Goal: Task Accomplishment & Management: Use online tool/utility

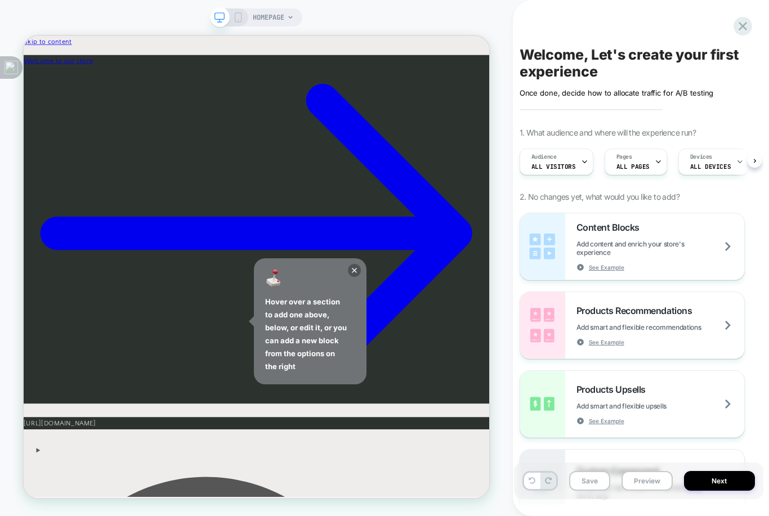
scroll to position [0, 1]
click at [624, 175] on div "Pages ALL PAGES" at bounding box center [632, 161] width 56 height 25
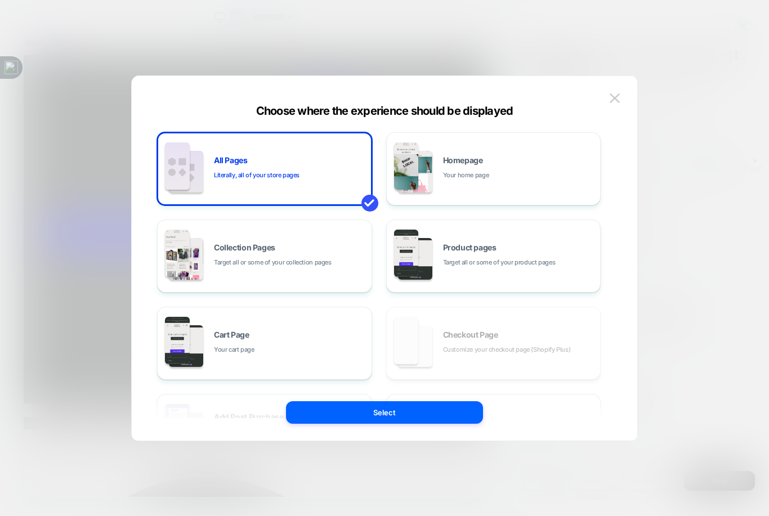
click at [287, 361] on div "Cart Page Your cart page" at bounding box center [264, 343] width 203 height 62
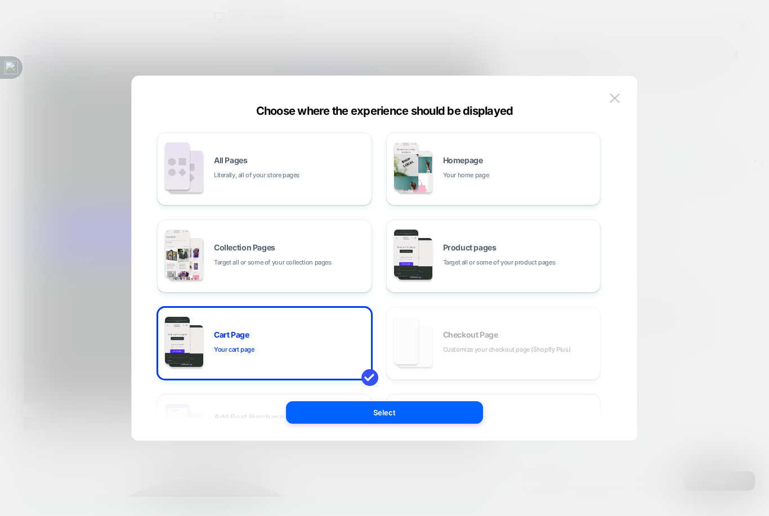
click at [425, 412] on button "Select" at bounding box center [384, 412] width 197 height 23
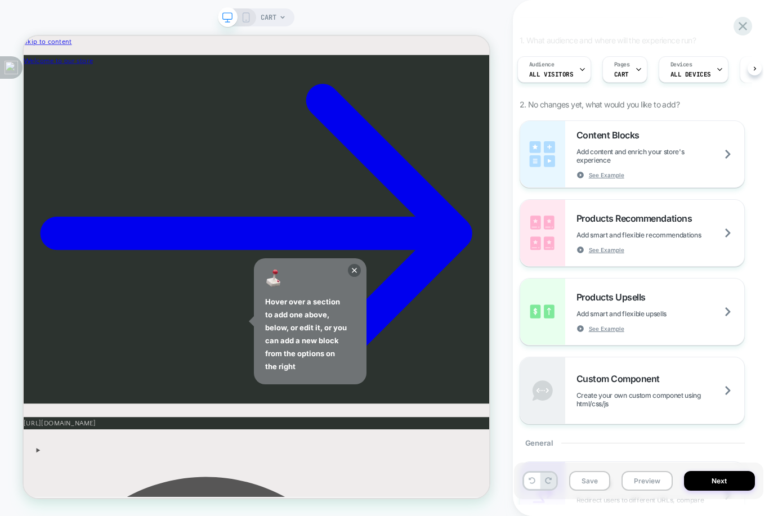
scroll to position [93, 0]
click at [691, 233] on div "Products Recommendations Add smart and flexible recommendations See Example" at bounding box center [661, 232] width 168 height 41
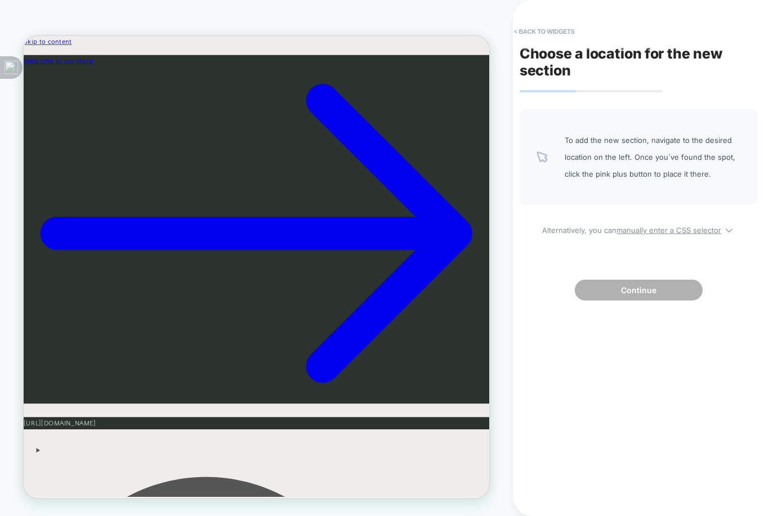
click at [538, 37] on button "< Back to widgets" at bounding box center [544, 32] width 72 height 18
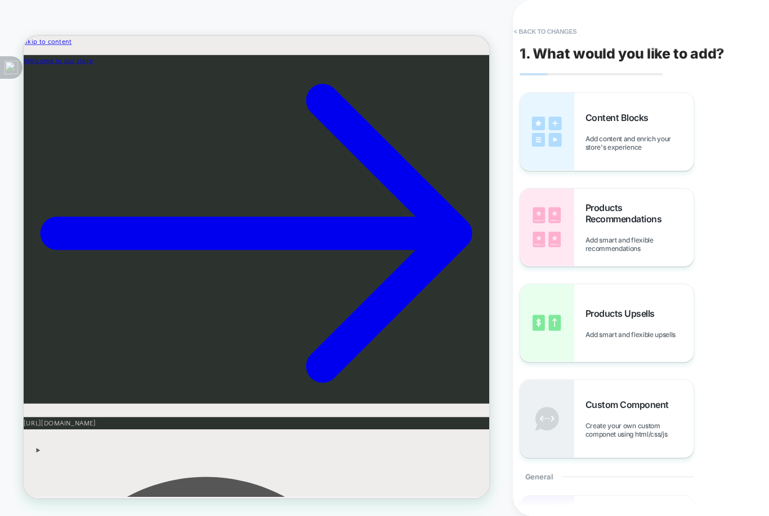
scroll to position [0, 0]
click at [668, 139] on span "Add content and enrich your store's experience" at bounding box center [640, 143] width 108 height 17
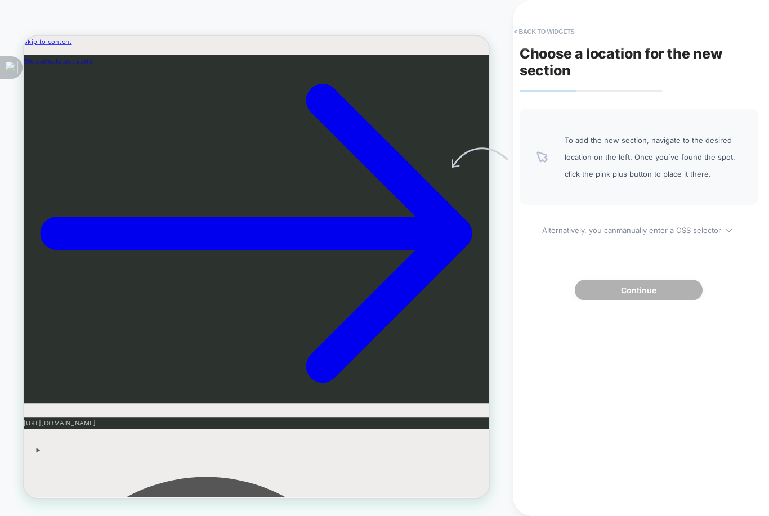
click at [529, 37] on button "< Back to widgets" at bounding box center [544, 32] width 72 height 18
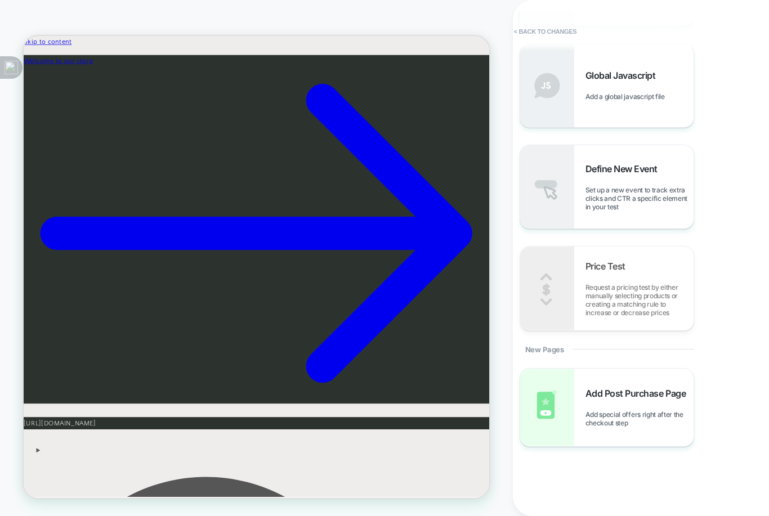
scroll to position [858, 0]
click at [661, 405] on div "Add Post Purchase Page Add special offers right after the checkout step" at bounding box center [640, 407] width 108 height 39
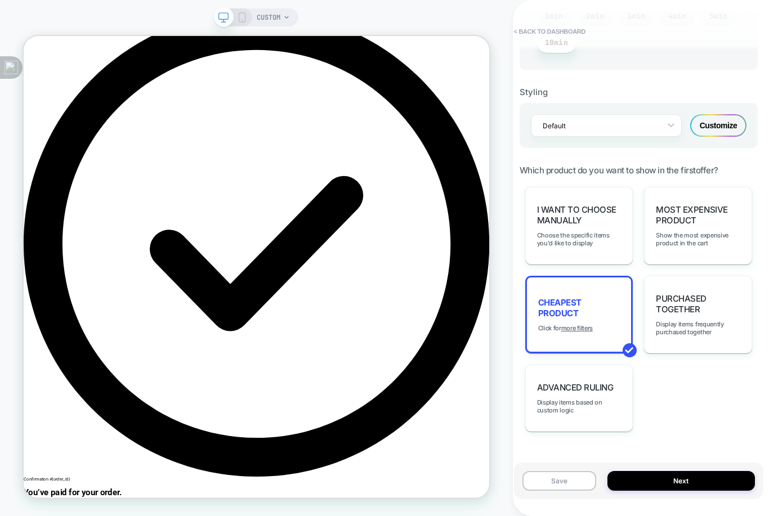
scroll to position [671, 0]
click at [694, 491] on button "Next" at bounding box center [681, 481] width 148 height 20
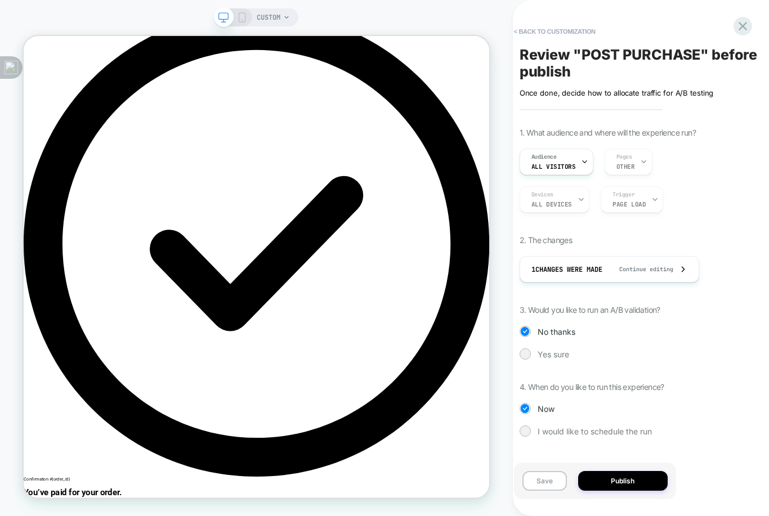
click at [635, 491] on button "Publish" at bounding box center [623, 481] width 90 height 20
click at [524, 360] on div at bounding box center [525, 353] width 11 height 11
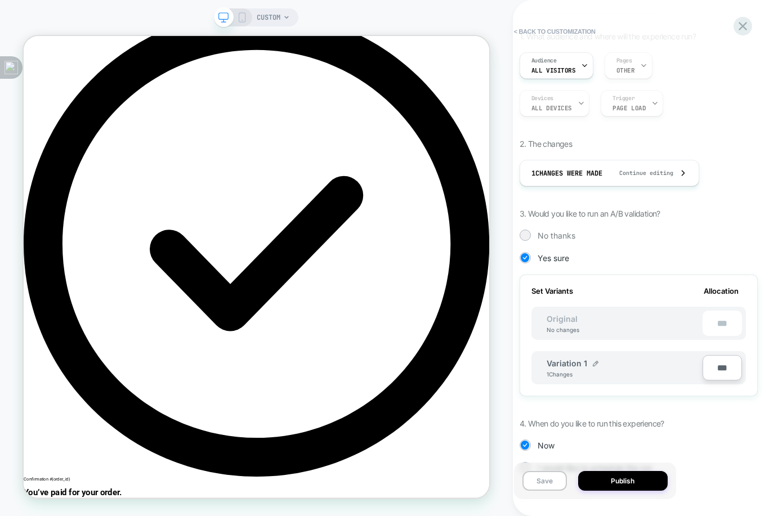
scroll to position [96, 0]
click at [633, 491] on button "Publish" at bounding box center [623, 481] width 90 height 20
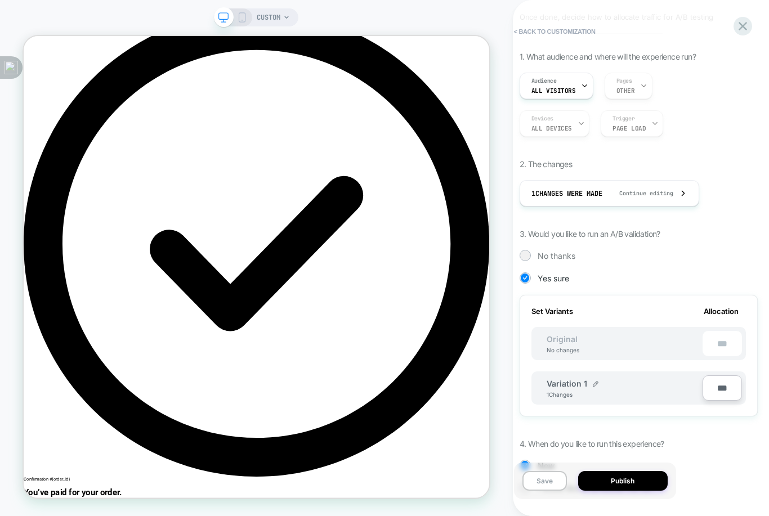
scroll to position [86, 0]
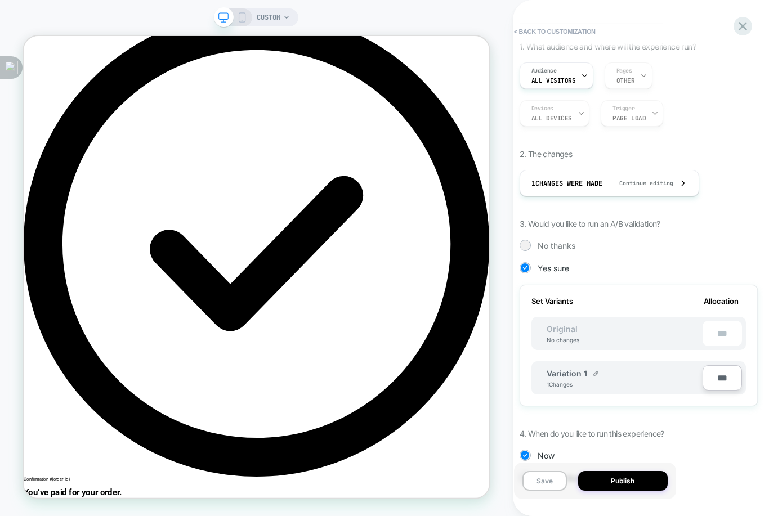
click at [730, 384] on input "***" at bounding box center [722, 377] width 39 height 25
click at [709, 435] on div "1. What audience and where will the experience run? Audience All Visitors Pages…" at bounding box center [639, 271] width 238 height 459
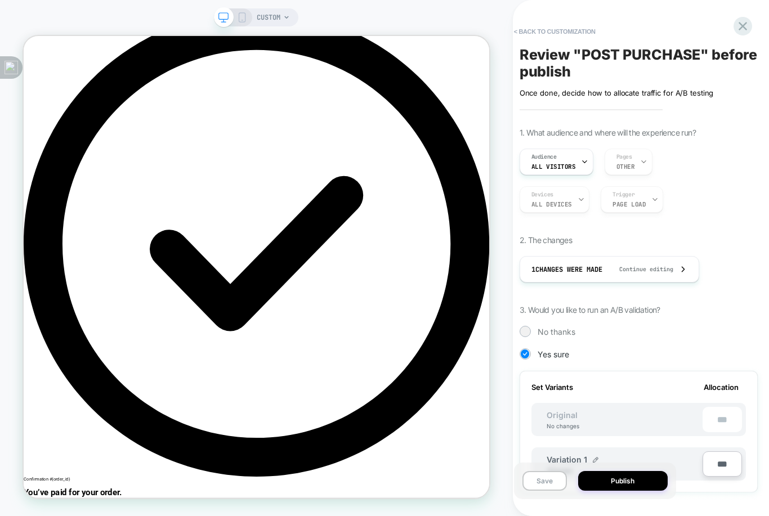
scroll to position [0, 0]
click at [685, 280] on div "1 Changes were made Continue editing" at bounding box center [609, 269] width 156 height 25
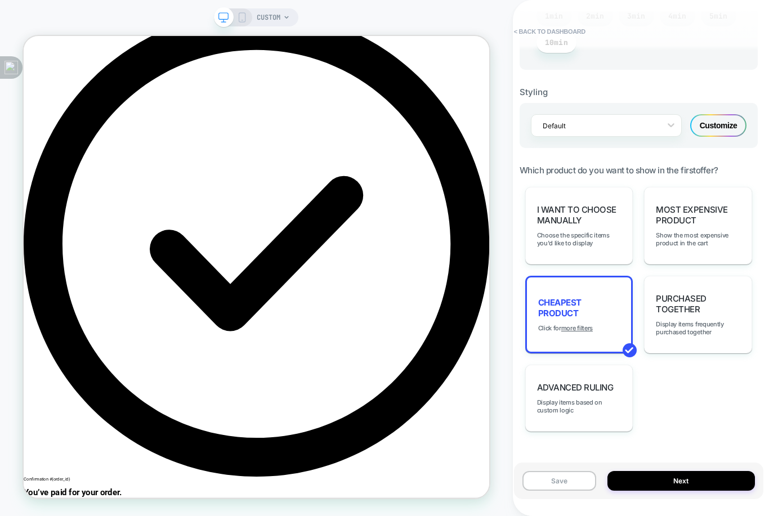
scroll to position [671, 0]
click at [692, 491] on button "Next" at bounding box center [681, 481] width 148 height 20
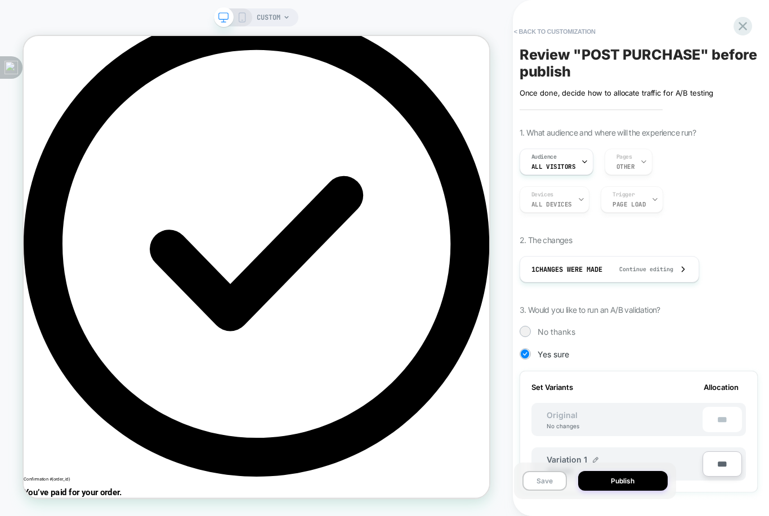
click at [571, 161] on div "Audience All Visitors" at bounding box center [553, 161] width 67 height 25
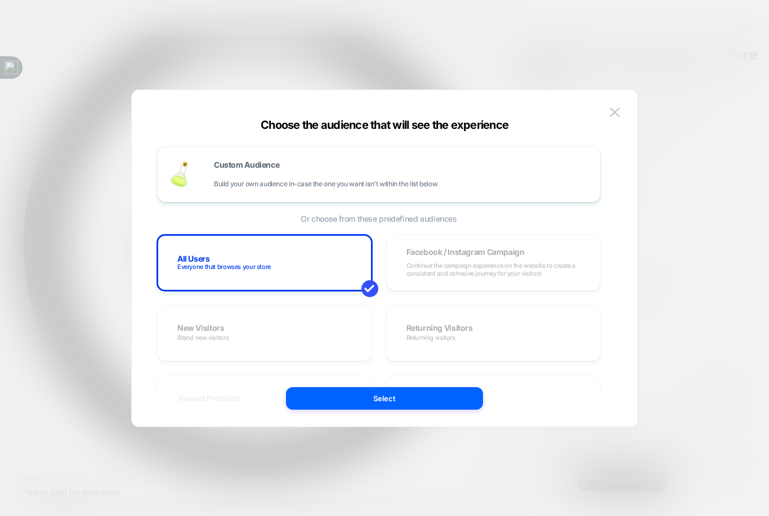
click at [432, 390] on button "Select" at bounding box center [384, 398] width 197 height 23
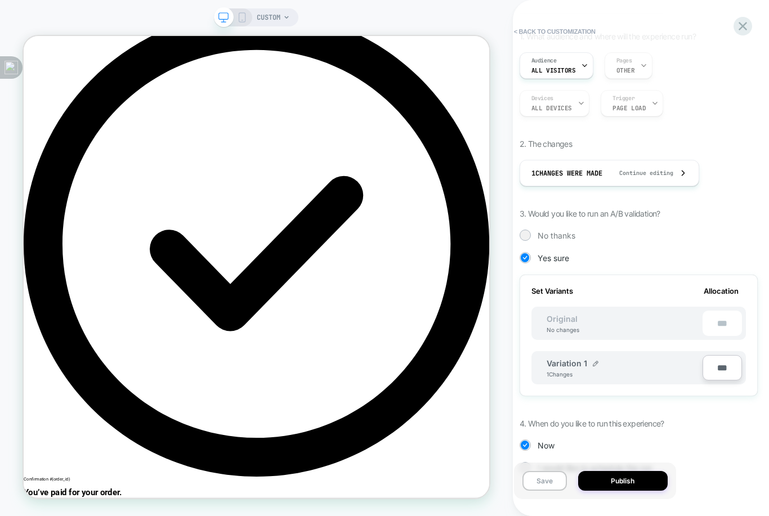
scroll to position [96, 0]
click at [639, 491] on button "Publish" at bounding box center [623, 481] width 90 height 20
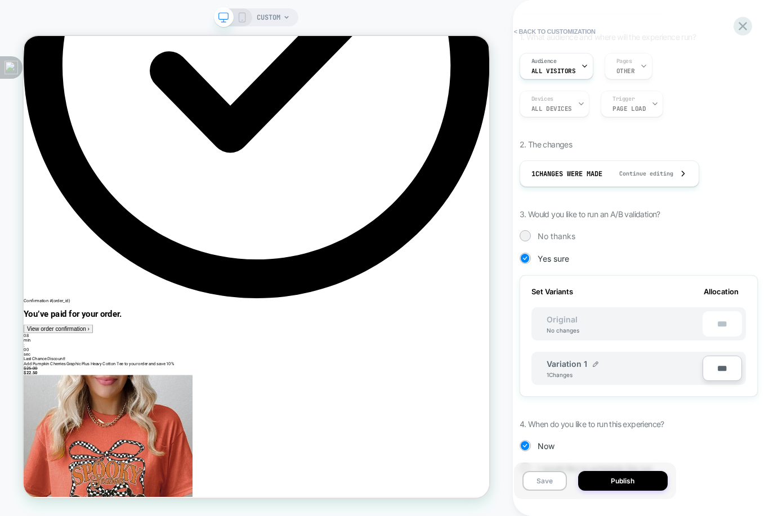
click at [551, 491] on button "Save" at bounding box center [544, 481] width 44 height 20
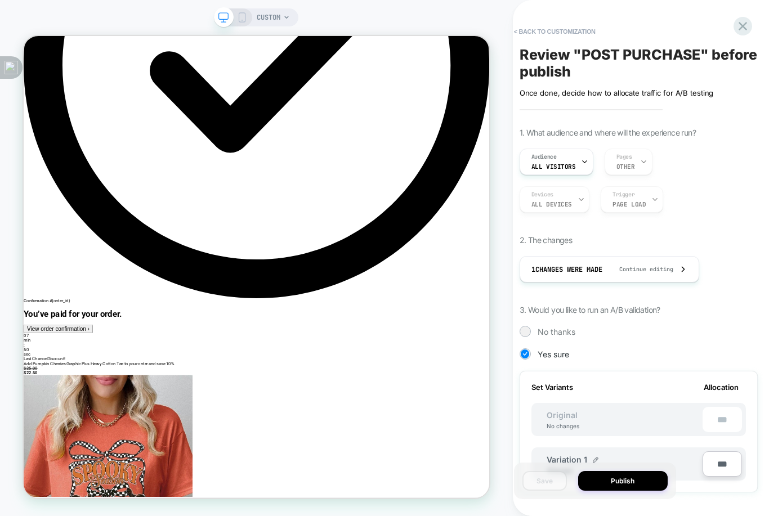
scroll to position [0, 0]
click at [524, 35] on button "< Back to customization" at bounding box center [554, 32] width 93 height 18
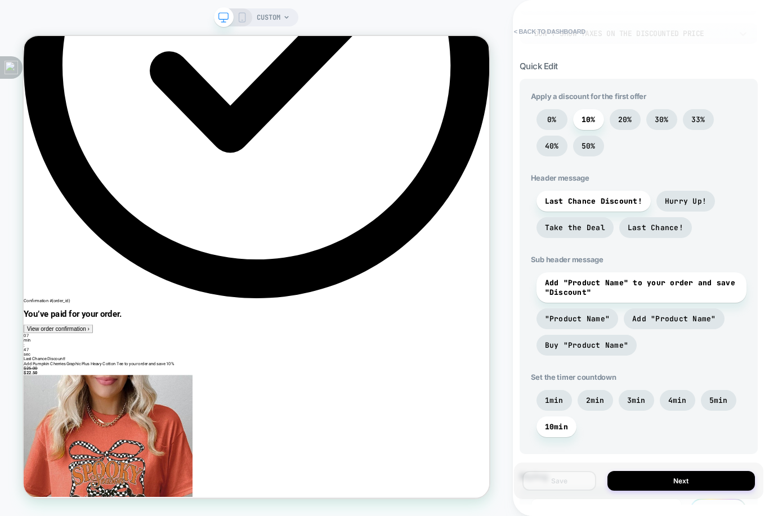
scroll to position [301, 0]
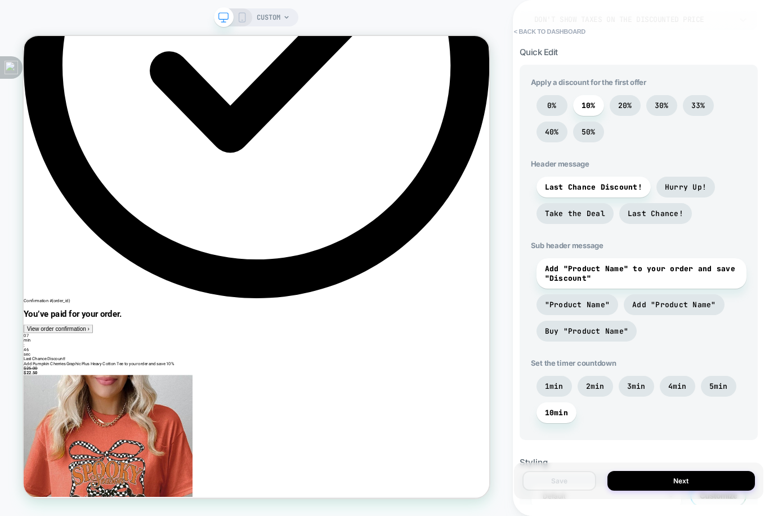
click at [701, 491] on button "Next" at bounding box center [681, 481] width 148 height 20
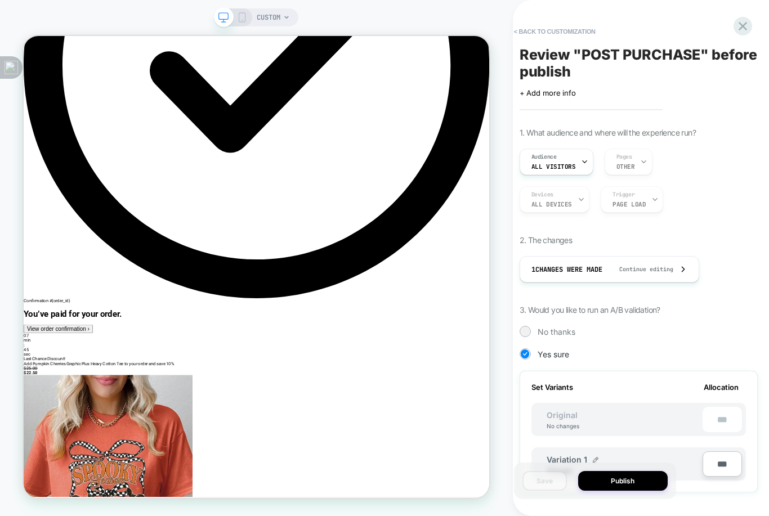
click at [635, 491] on button "Publish" at bounding box center [623, 481] width 90 height 20
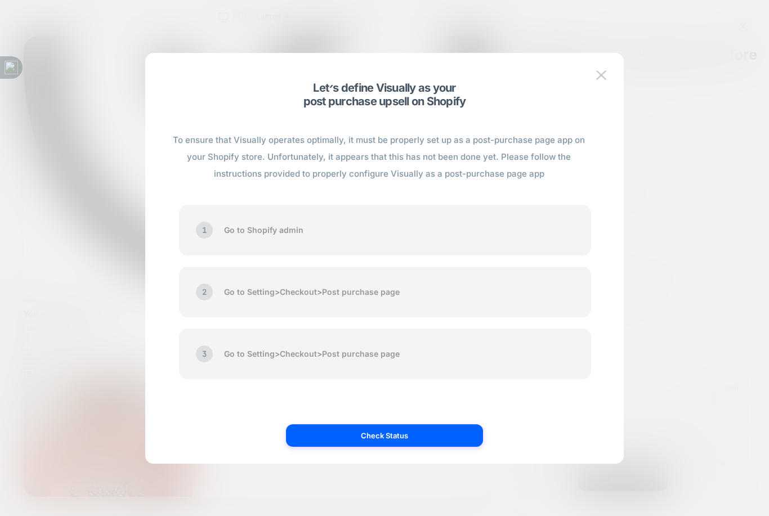
click at [335, 430] on button "Check Status" at bounding box center [384, 436] width 197 height 23
click at [358, 437] on button "Check Status" at bounding box center [384, 436] width 197 height 23
click at [350, 425] on button "Check Status" at bounding box center [384, 436] width 197 height 23
click at [357, 436] on button "Check Status" at bounding box center [384, 436] width 197 height 23
click at [417, 431] on button "Check Status" at bounding box center [384, 436] width 197 height 23
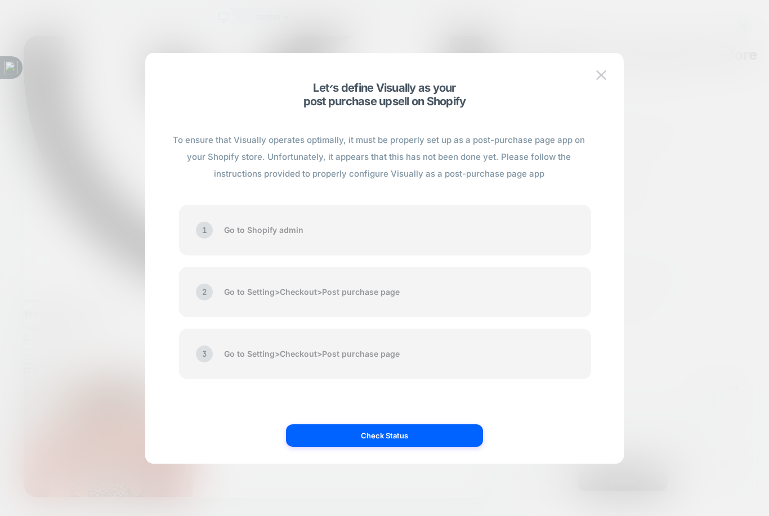
click at [512, 2] on div at bounding box center [384, 258] width 769 height 516
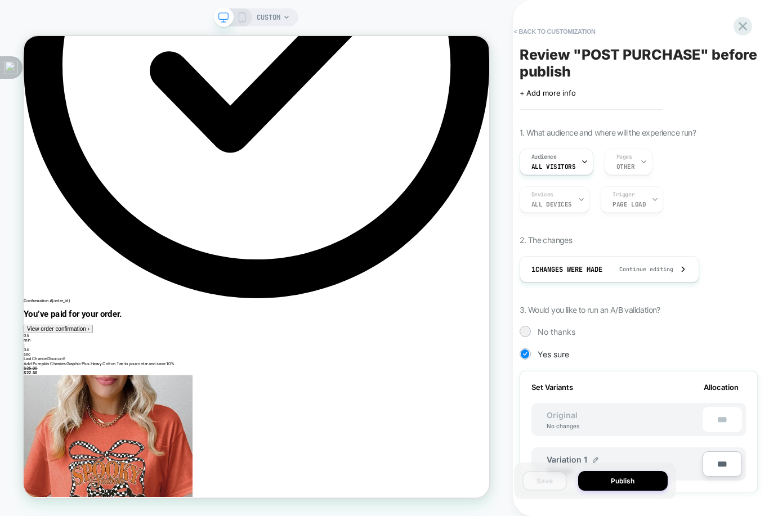
click at [630, 491] on button "Publish" at bounding box center [623, 481] width 90 height 20
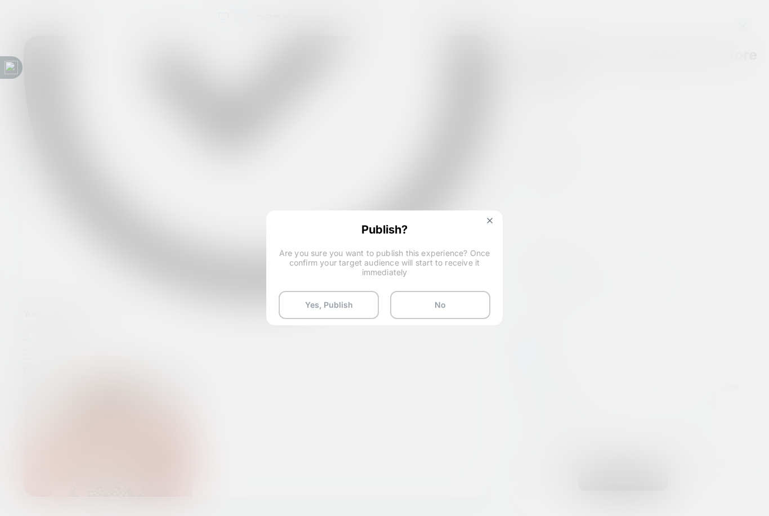
click at [350, 308] on button "Yes, Publish" at bounding box center [329, 305] width 100 height 28
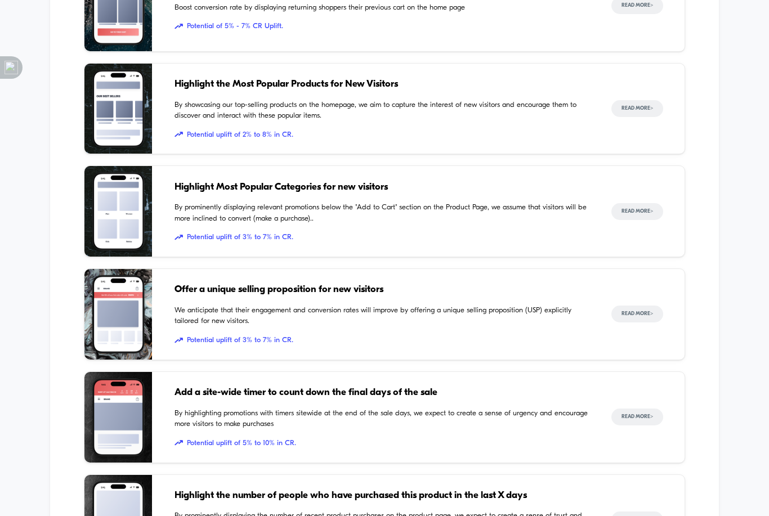
scroll to position [553, 0]
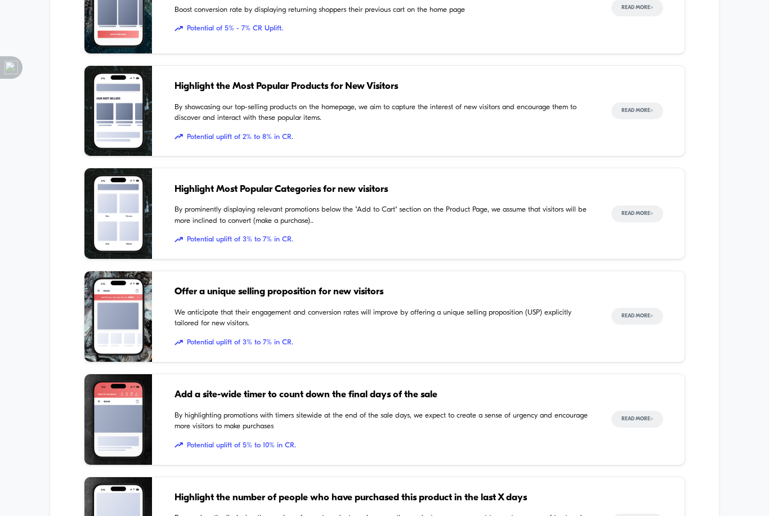
click at [643, 320] on button "Read More >" at bounding box center [637, 316] width 52 height 17
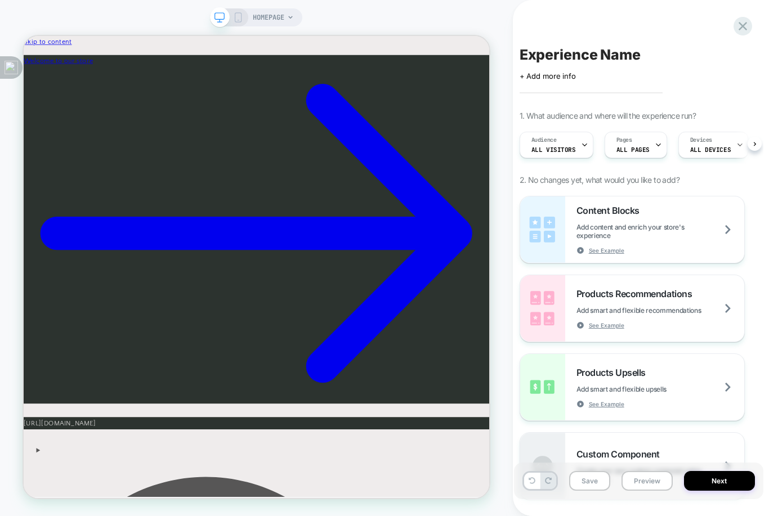
scroll to position [0, 1]
click at [557, 150] on span "All Visitors" at bounding box center [552, 150] width 44 height 8
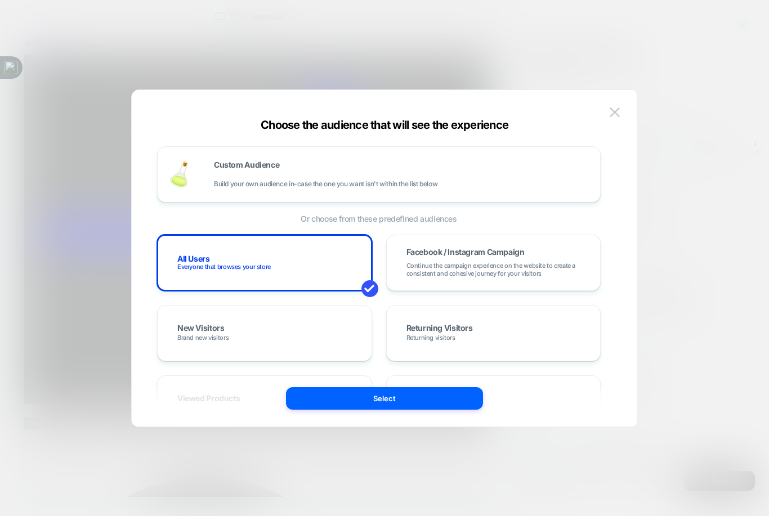
click at [337, 342] on div "New Visitors Brand new visitors" at bounding box center [264, 333] width 191 height 33
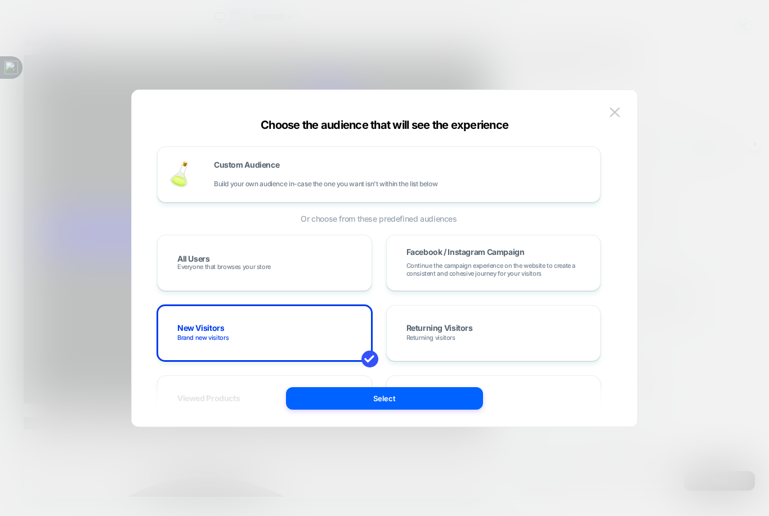
click at [442, 397] on button "Select" at bounding box center [384, 398] width 197 height 23
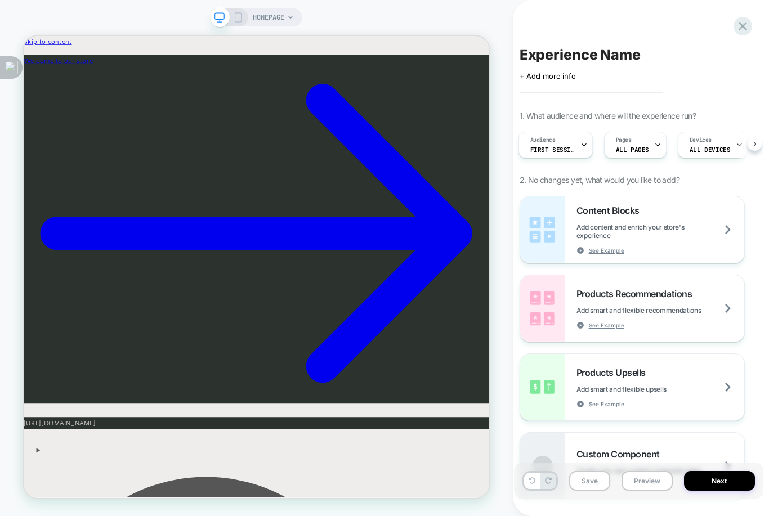
click at [671, 229] on span "Add content and enrich your store's experience" at bounding box center [661, 231] width 168 height 17
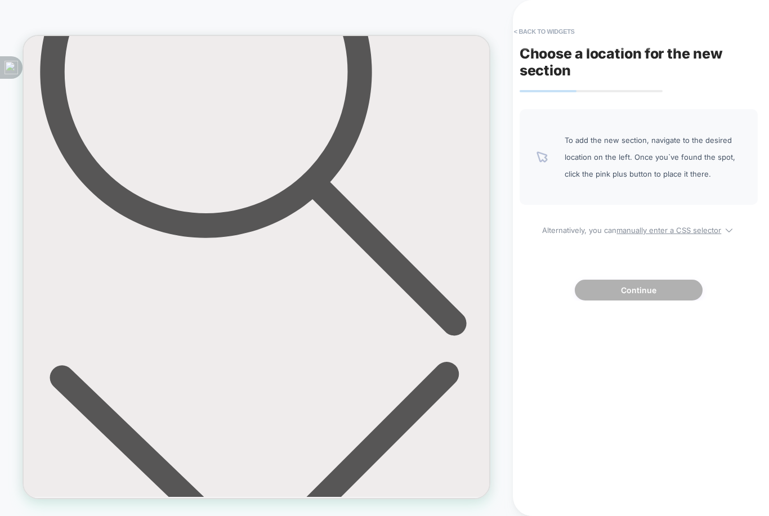
scroll to position [752, 0]
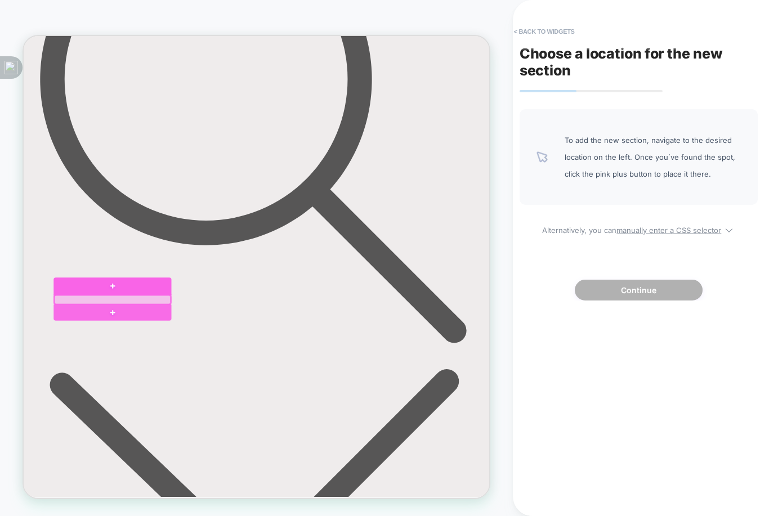
click at [132, 367] on div at bounding box center [142, 369] width 157 height 23
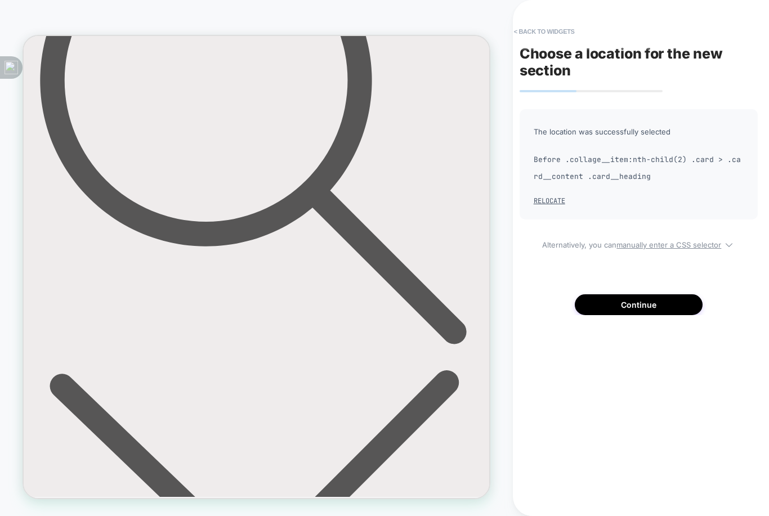
scroll to position [749, 0]
click at [657, 294] on button "Continue" at bounding box center [639, 304] width 128 height 21
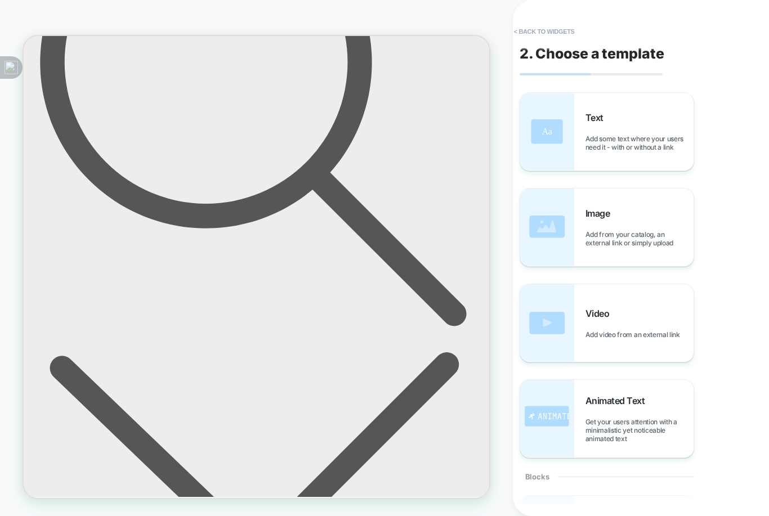
scroll to position [803, 0]
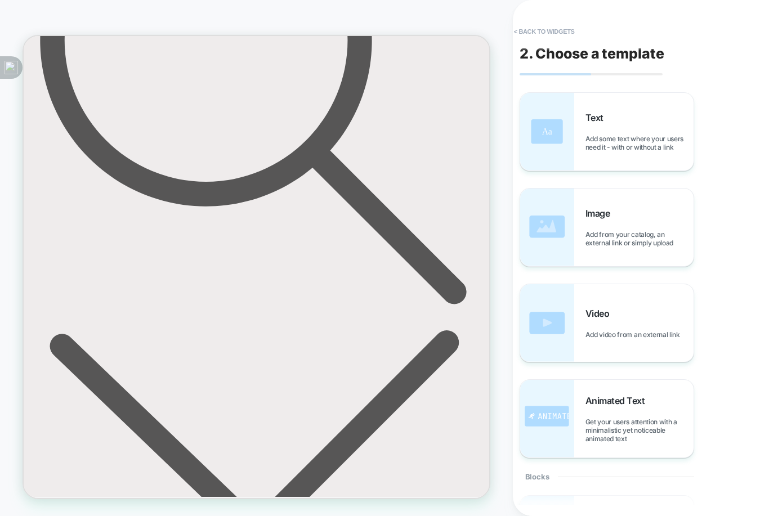
click at [669, 208] on div "Image Add from your catalog, an external link or simply upload" at bounding box center [640, 227] width 108 height 39
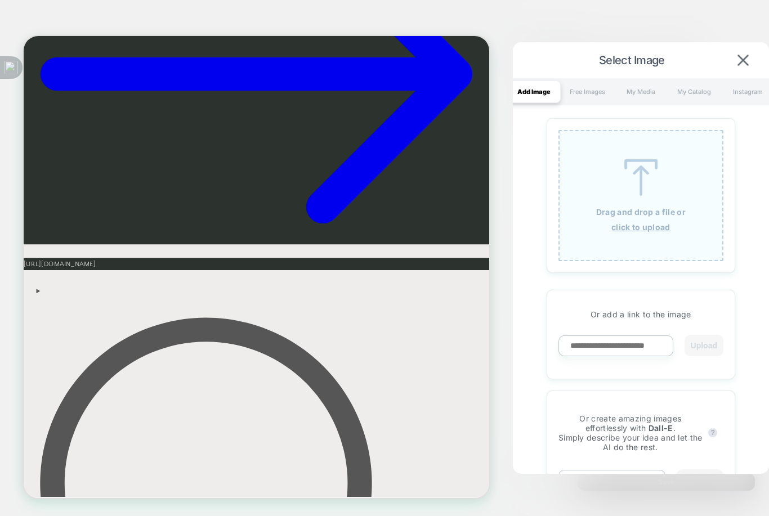
scroll to position [0, 0]
click at [589, 99] on div "Free Images" at bounding box center [587, 92] width 53 height 23
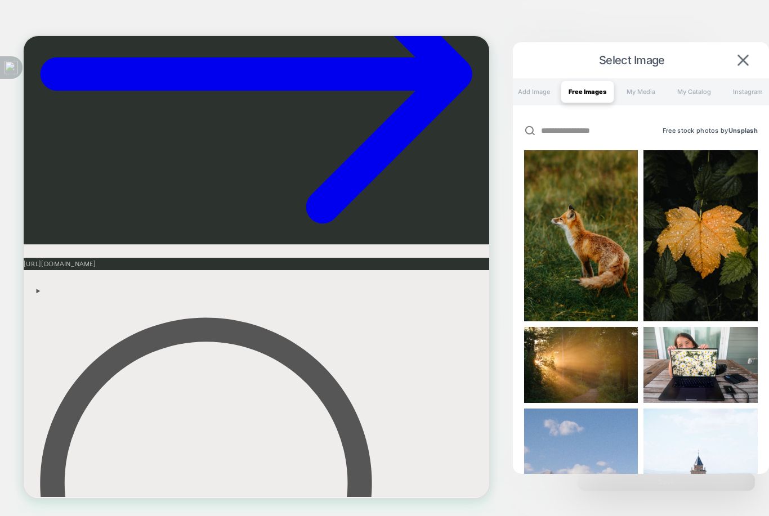
scroll to position [3325, 0]
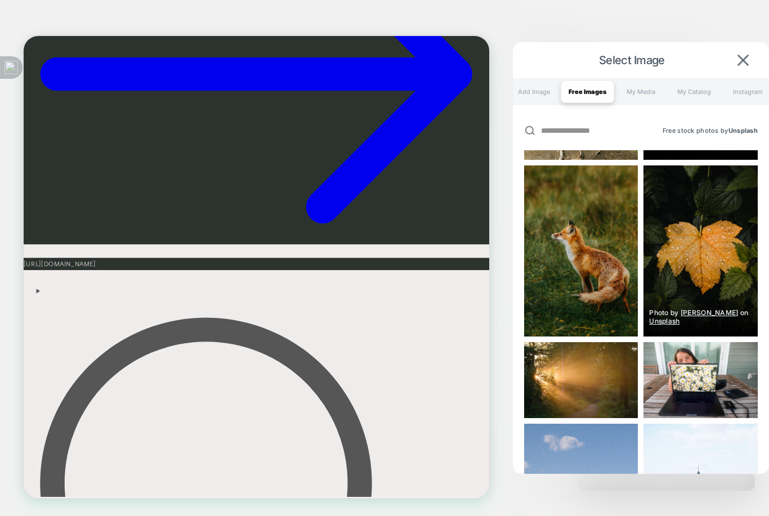
click at [692, 100] on div "My Catalog" at bounding box center [694, 92] width 53 height 23
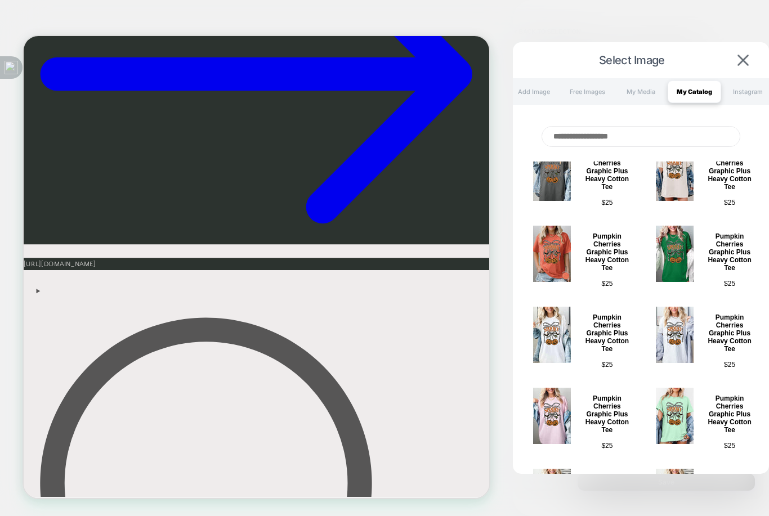
scroll to position [5111, 0]
click at [551, 281] on img at bounding box center [552, 253] width 38 height 56
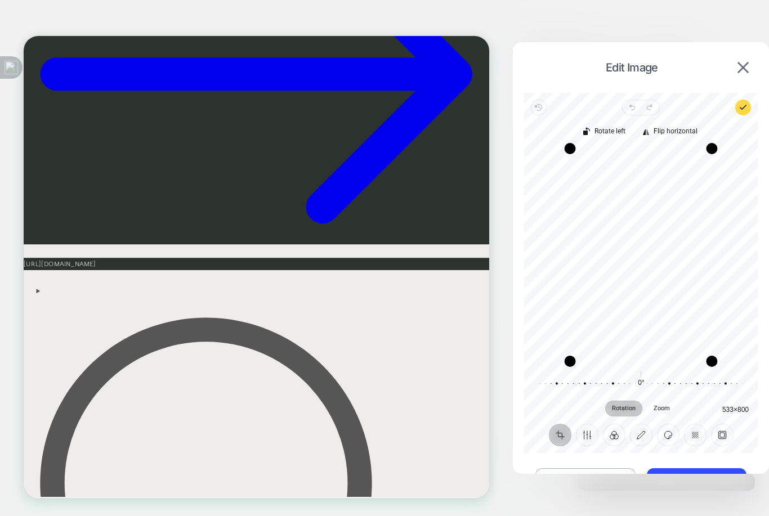
click at [598, 472] on button "Replace Image" at bounding box center [585, 478] width 100 height 20
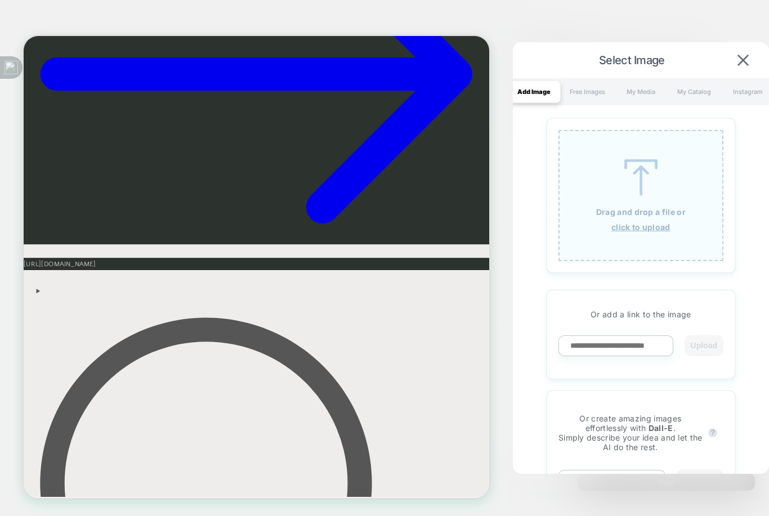
scroll to position [0, 0]
click at [747, 55] on img at bounding box center [743, 60] width 11 height 11
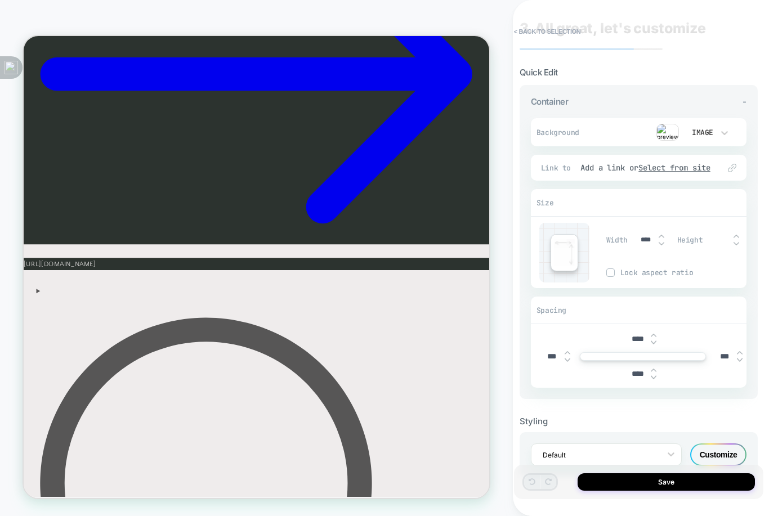
scroll to position [25, 0]
click at [711, 479] on button "Save" at bounding box center [666, 481] width 177 height 17
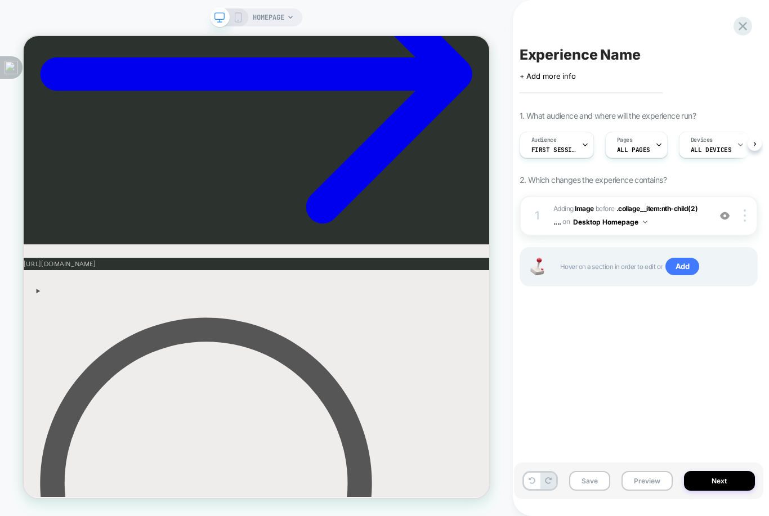
scroll to position [0, 1]
click at [561, 72] on span "+ Add more info" at bounding box center [548, 76] width 56 height 9
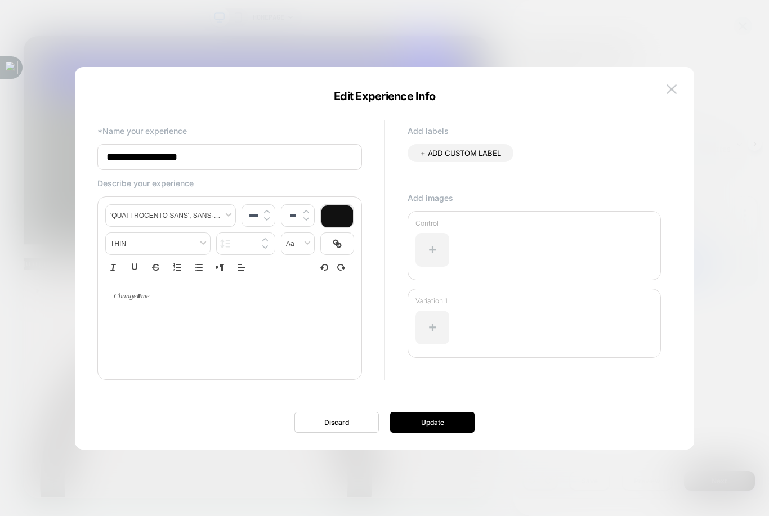
click at [306, 158] on input "**********" at bounding box center [229, 157] width 265 height 26
type input "*"
click at [254, 166] on input "**********" at bounding box center [229, 157] width 265 height 26
click at [266, 160] on input "**********" at bounding box center [229, 157] width 265 height 26
type input "**********"
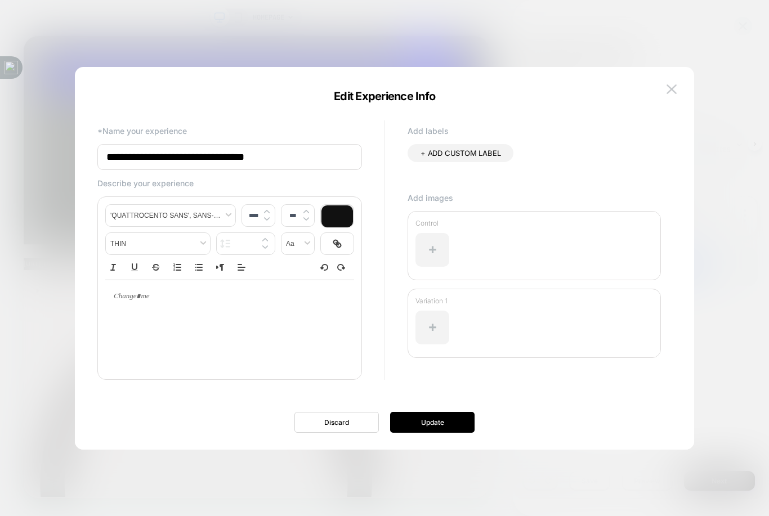
click at [448, 419] on button "Update" at bounding box center [432, 422] width 84 height 21
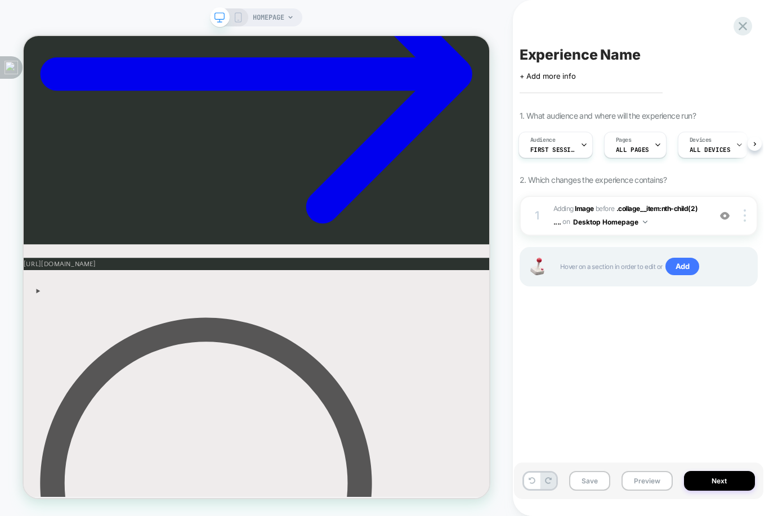
click at [737, 478] on button "Next" at bounding box center [719, 481] width 71 height 20
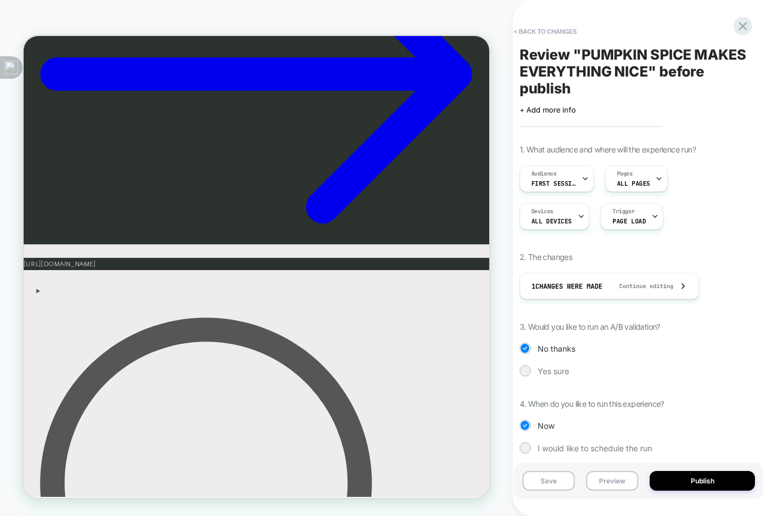
click at [527, 367] on div at bounding box center [525, 371] width 8 height 8
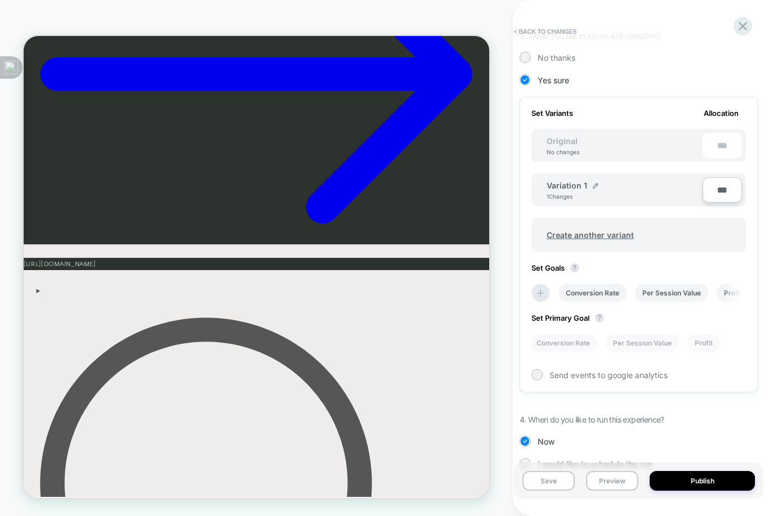
scroll to position [291, 0]
click at [535, 370] on div at bounding box center [536, 375] width 11 height 11
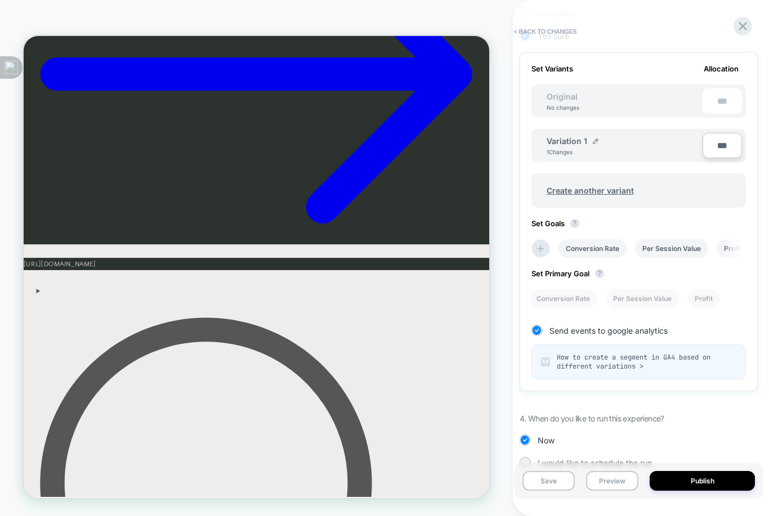
scroll to position [335, 0]
click at [554, 479] on button "Save" at bounding box center [548, 481] width 52 height 20
click at [604, 484] on button "Preview" at bounding box center [612, 481] width 52 height 20
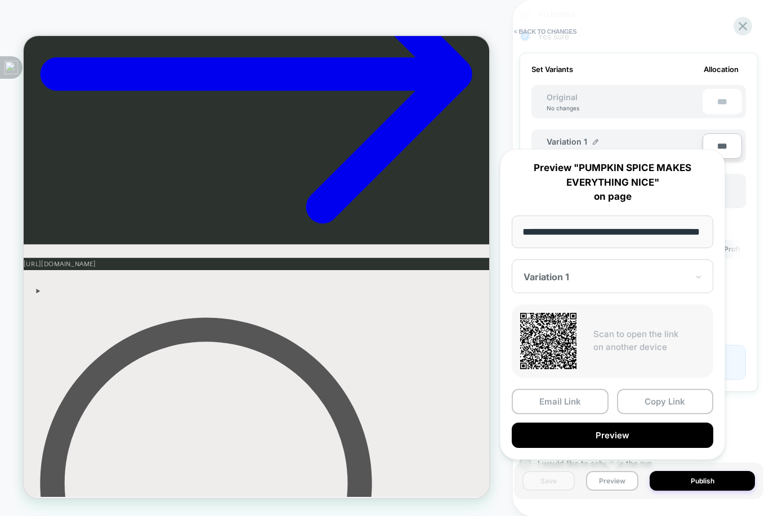
scroll to position [0, 44]
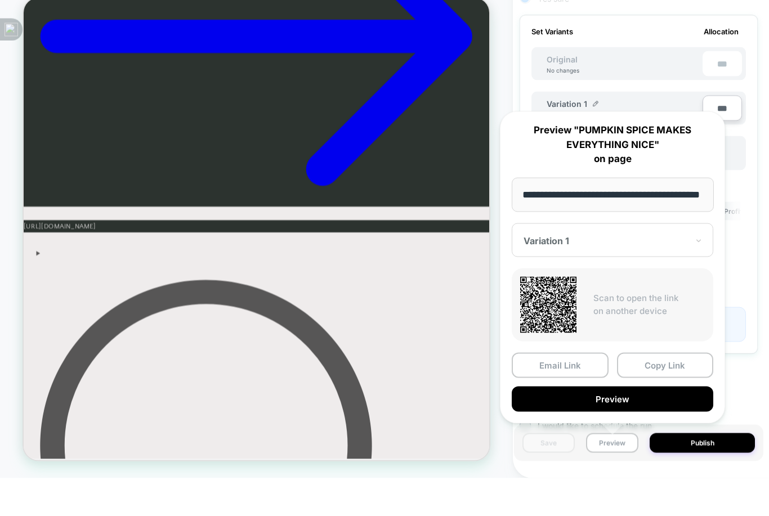
click at [623, 425] on button "Preview" at bounding box center [613, 437] width 202 height 25
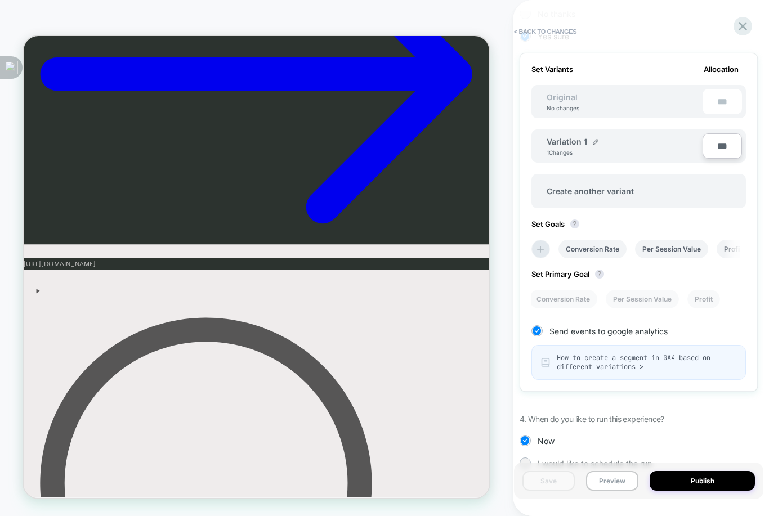
click at [716, 477] on button "Publish" at bounding box center [702, 481] width 105 height 20
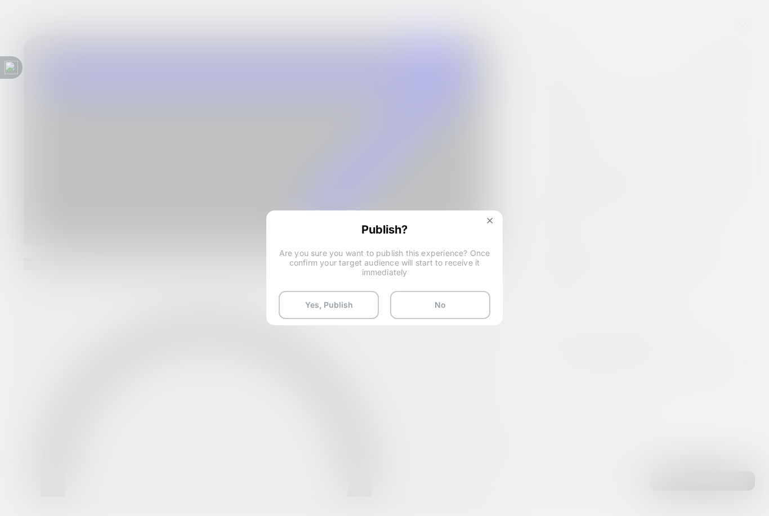
click at [343, 307] on button "Yes, Publish" at bounding box center [329, 305] width 100 height 28
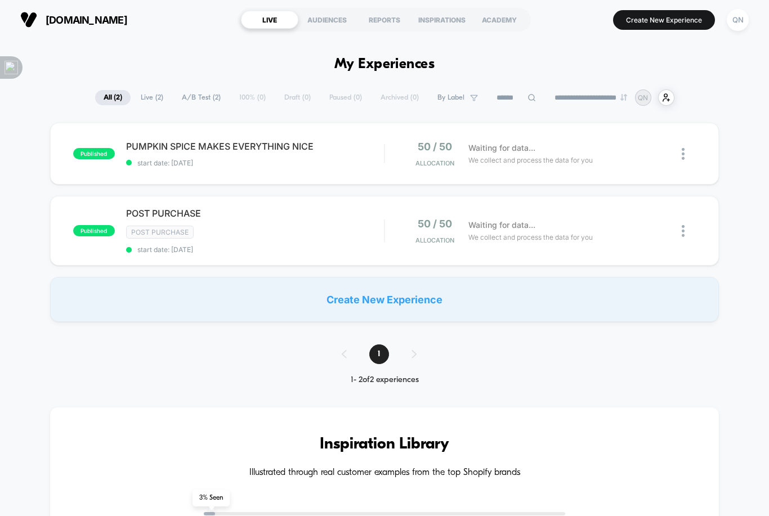
click at [683, 154] on img at bounding box center [683, 154] width 3 height 12
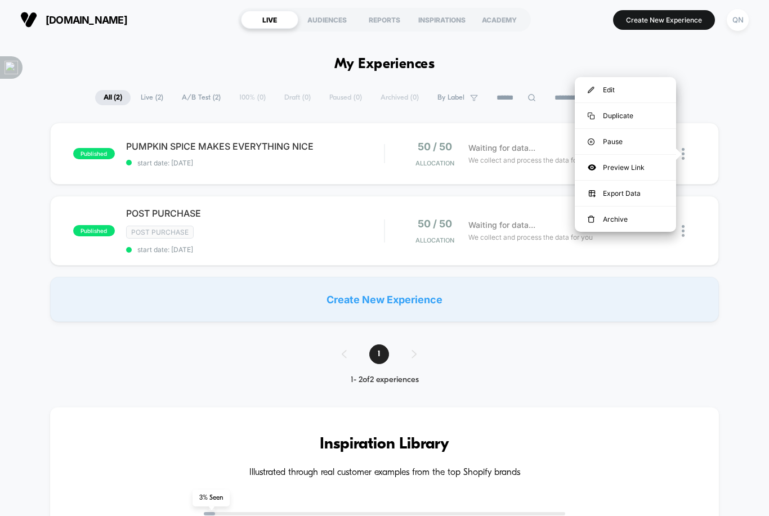
click at [627, 171] on div "Preview Link" at bounding box center [625, 167] width 101 height 25
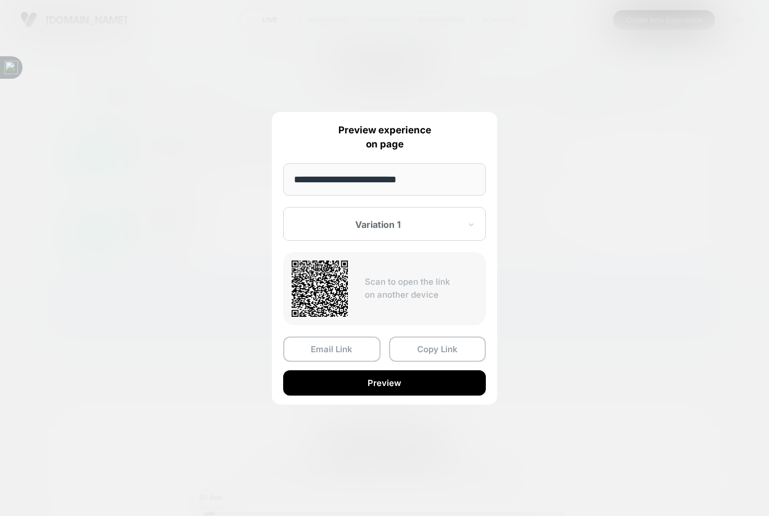
click at [400, 384] on button "Preview" at bounding box center [384, 382] width 203 height 25
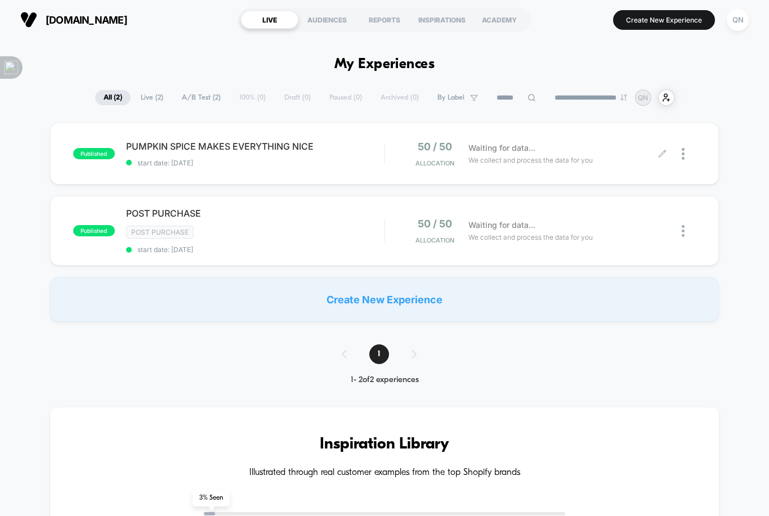
click at [327, 25] on div "AUDIENCES" at bounding box center [326, 20] width 57 height 18
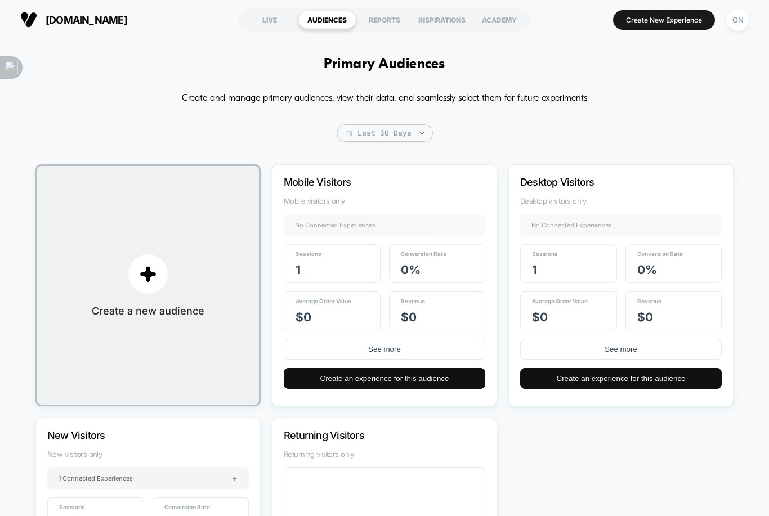
click at [281, 16] on div "LIVE" at bounding box center [269, 20] width 57 height 18
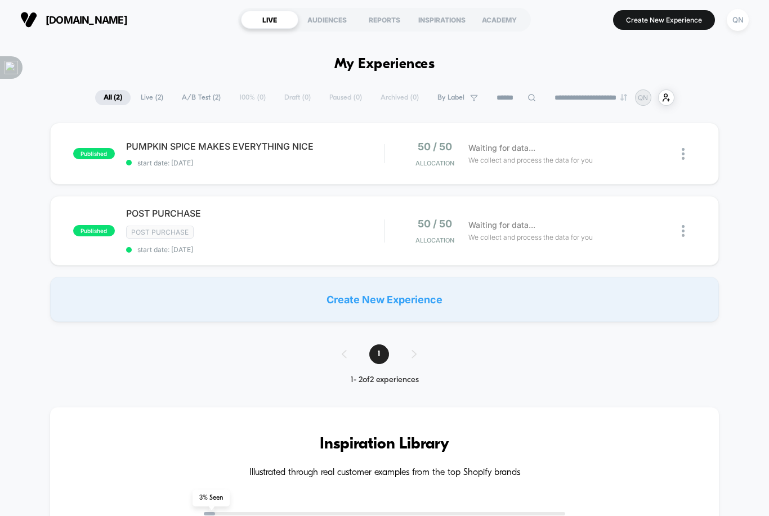
click at [145, 105] on span "Live ( 2 )" at bounding box center [151, 97] width 39 height 15
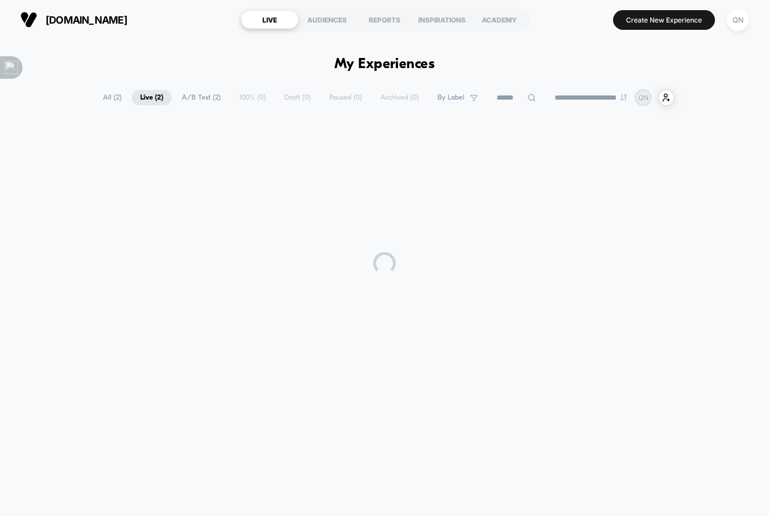
click at [149, 109] on div "**********" at bounding box center [384, 258] width 769 height 337
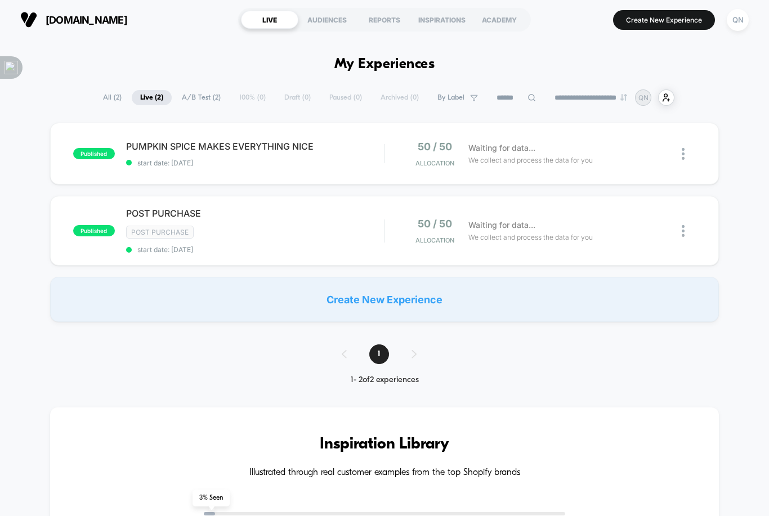
click at [441, 16] on div "INSPIRATIONS" at bounding box center [441, 20] width 57 height 18
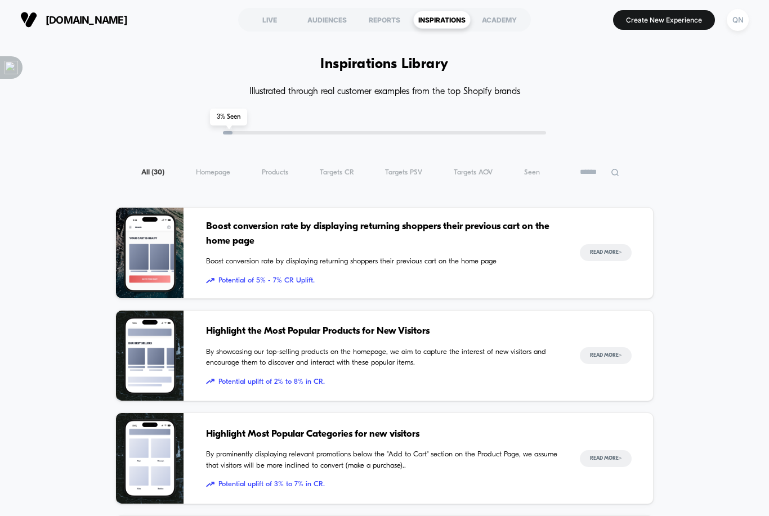
click at [285, 176] on span "Products ( 30 )" at bounding box center [275, 172] width 26 height 8
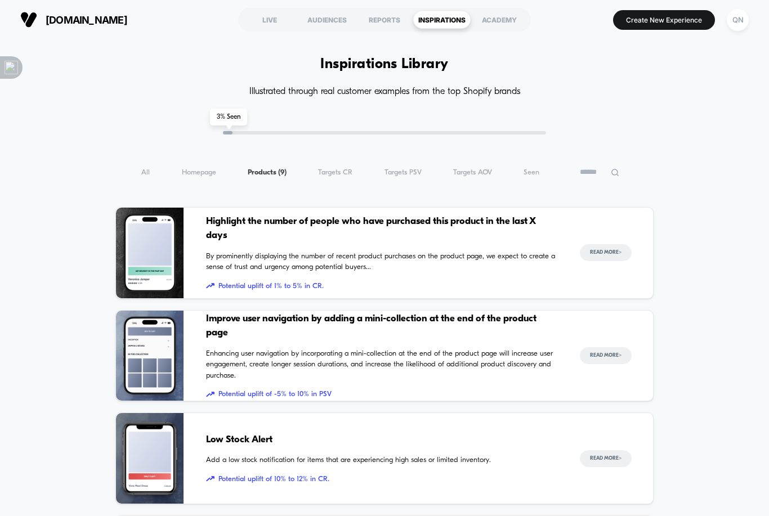
click at [199, 177] on span "Homepage ( 9 )" at bounding box center [199, 172] width 34 height 8
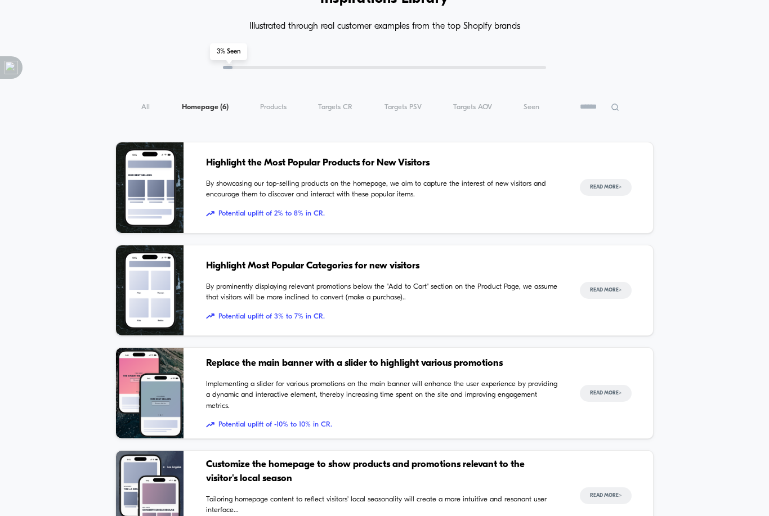
scroll to position [68, 0]
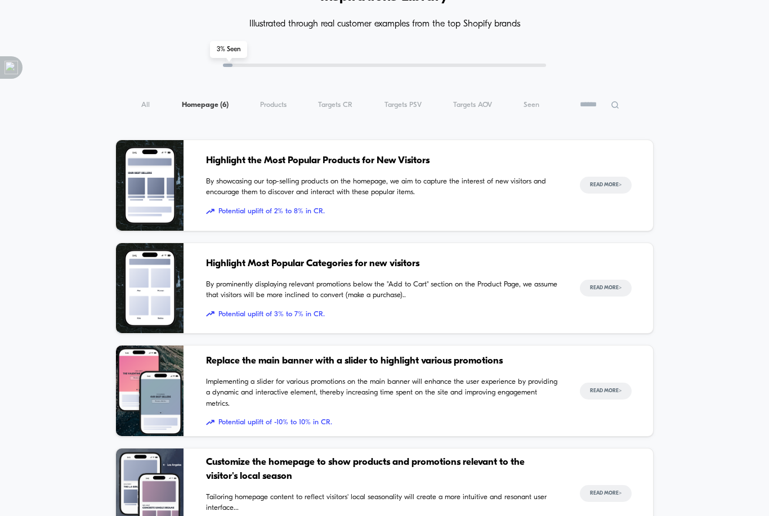
click at [609, 193] on button "Read More >" at bounding box center [606, 185] width 52 height 17
